Goal: Check status

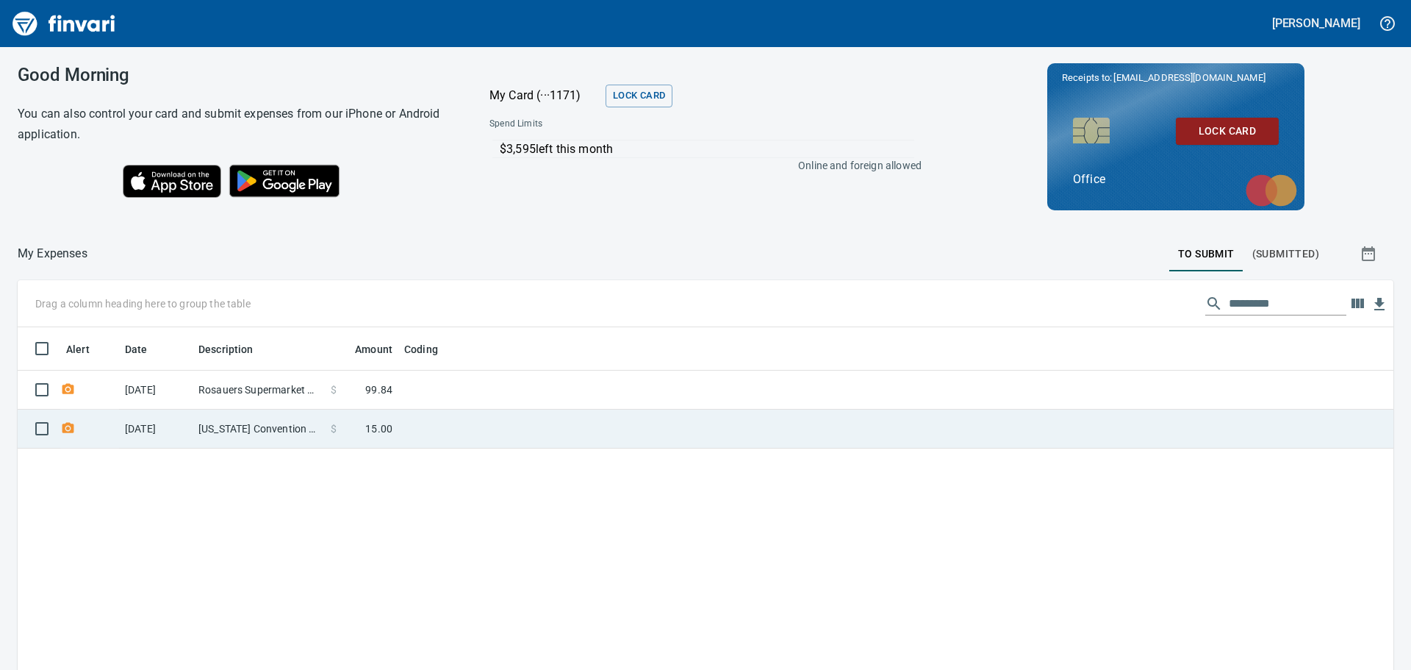
scroll to position [497, 1354]
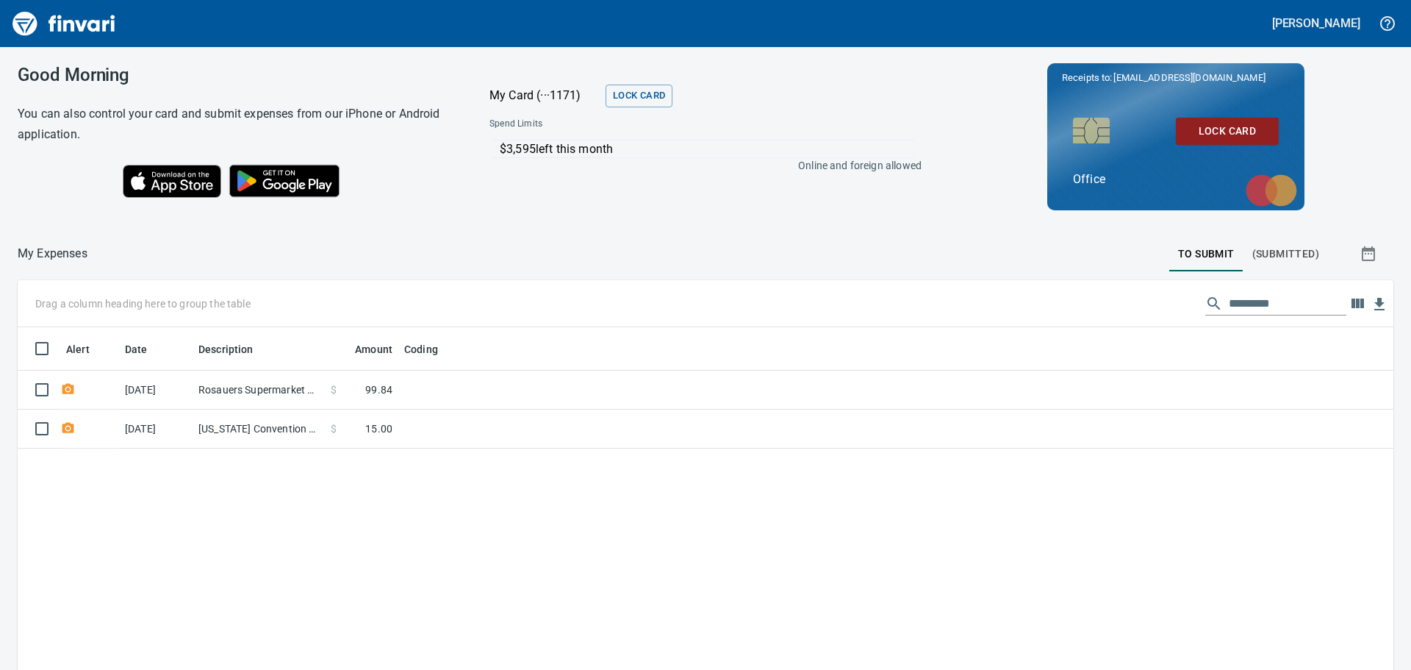
click at [459, 537] on div "Alert Date Description Amount Coding [DATE] Rosauers Supermarket # [GEOGRAPHIC_…" at bounding box center [706, 581] width 1376 height 509
click at [390, 550] on div "Alert Date Description Amount Coding [DATE] Rosauers Supermarket # [GEOGRAPHIC_…" at bounding box center [706, 581] width 1376 height 509
click at [452, 494] on div "Alert Date Description Amount Coding [DATE] Rosauers Supermarket # [GEOGRAPHIC_…" at bounding box center [706, 581] width 1376 height 509
click at [362, 506] on div "Alert Date Description Amount Coding [DATE] Rosauers Supermarket # [GEOGRAPHIC_…" at bounding box center [706, 581] width 1376 height 509
click at [597, 531] on div "Alert Date Description Amount Coding [DATE] Rosauers Supermarket # [GEOGRAPHIC_…" at bounding box center [706, 581] width 1376 height 509
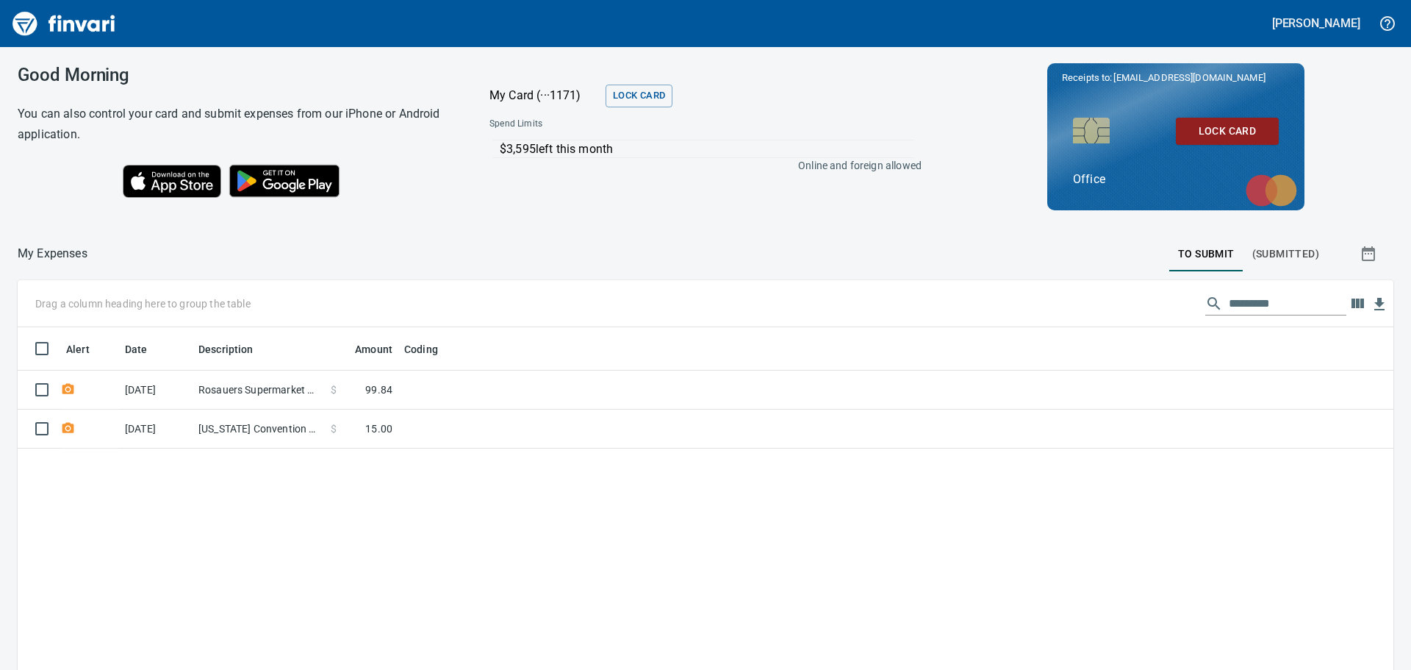
click at [674, 556] on div "Alert Date Description Amount Coding [DATE] Rosauers Supermarket # [GEOGRAPHIC_…" at bounding box center [706, 581] width 1376 height 509
click at [362, 511] on div "Alert Date Description Amount Coding [DATE] Rosauers Supermarket # [GEOGRAPHIC_…" at bounding box center [706, 581] width 1376 height 509
click at [272, 504] on div "Alert Date Description Amount Coding [DATE] Rosauers Supermarket # [GEOGRAPHIC_…" at bounding box center [706, 581] width 1376 height 509
click at [656, 520] on div "Alert Date Description Amount Coding [DATE] Rosauers Supermarket # [GEOGRAPHIC_…" at bounding box center [706, 581] width 1376 height 509
click at [329, 504] on div "Alert Date Description Amount Coding [DATE] Rosauers Supermarket # [GEOGRAPHIC_…" at bounding box center [706, 581] width 1376 height 509
